Goal: Check status: Check status

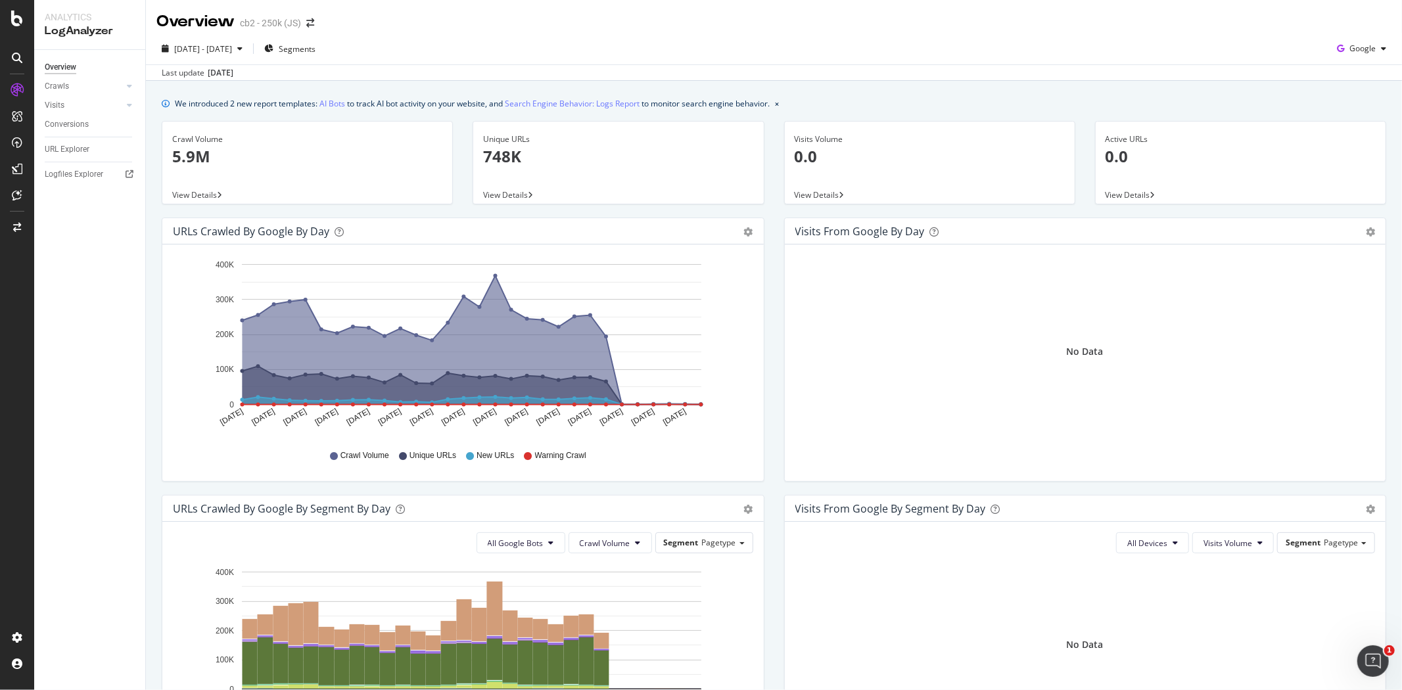
click at [233, 75] on div "[DATE]" at bounding box center [221, 73] width 26 height 12
click at [232, 47] on span "[DATE] - [DATE]" at bounding box center [203, 48] width 58 height 11
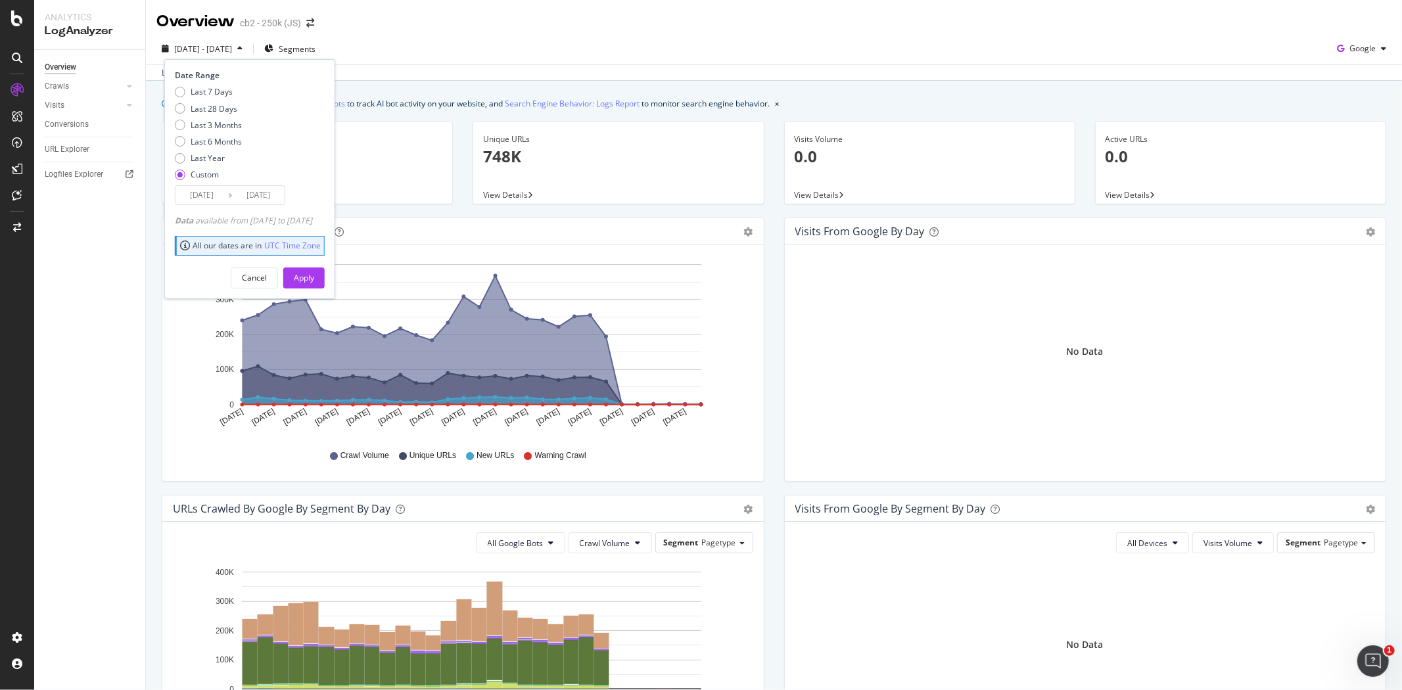
click at [470, 57] on div "[DATE] - [DATE] Segments Date Range Last 7 Days Last 28 Days Last 3 Months Last…" at bounding box center [774, 51] width 1256 height 26
